Goal: Transaction & Acquisition: Purchase product/service

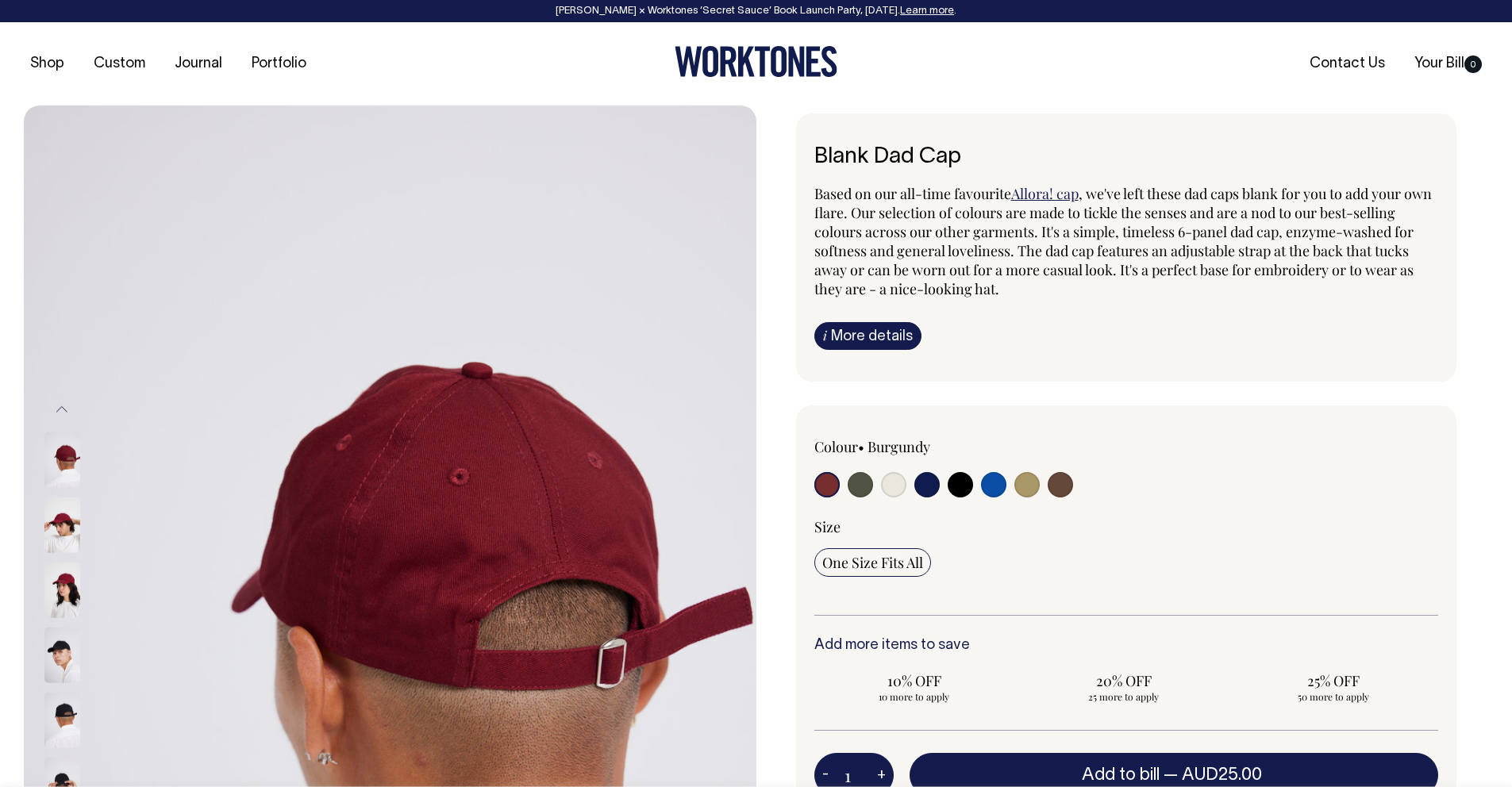
click at [891, 494] on input "radio" at bounding box center [894, 485] width 26 height 26
radio input "true"
select select "Natural"
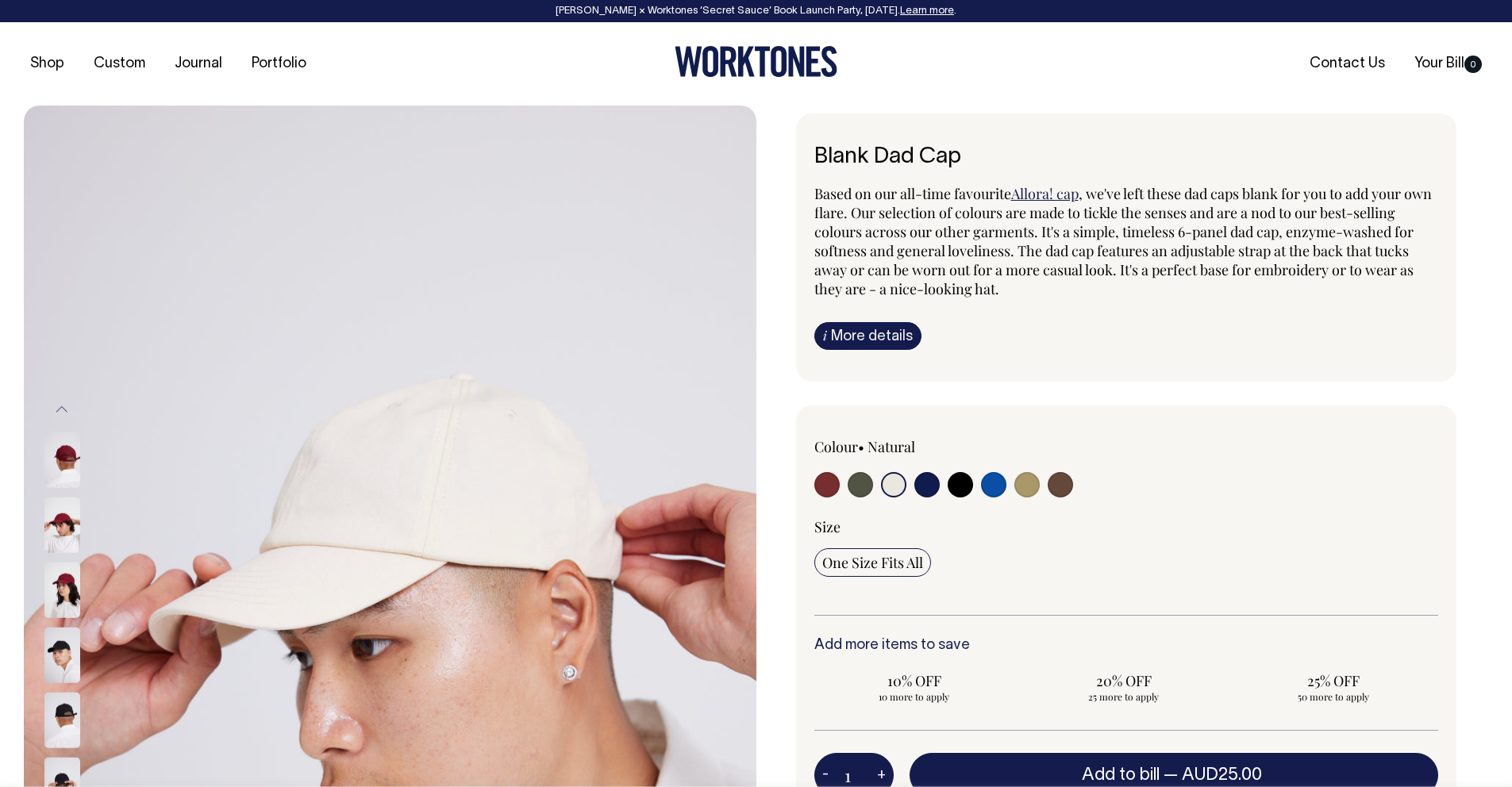
click at [858, 491] on input "radio" at bounding box center [860, 485] width 26 height 26
radio input "true"
select select "Olive"
click at [883, 490] on input "radio" at bounding box center [894, 485] width 26 height 26
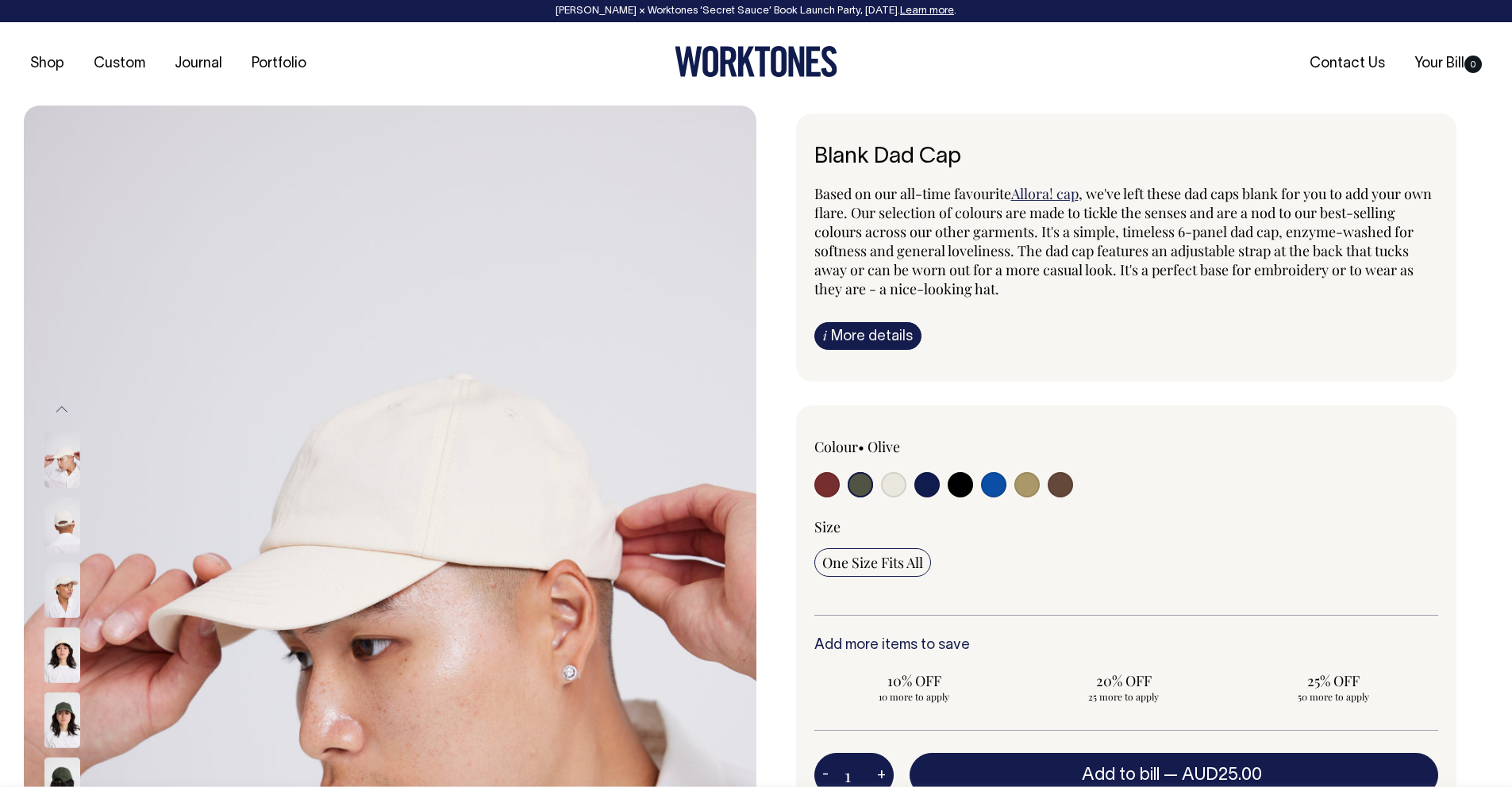
radio input "true"
select select "Natural"
